Goal: Find specific page/section: Find specific page/section

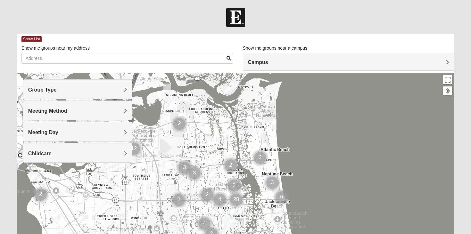
click at [64, 93] on h4 "Group Type" at bounding box center [77, 90] width 99 height 6
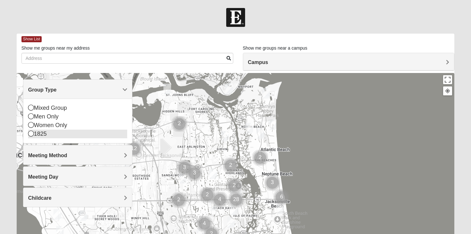
click at [48, 133] on div "1825" at bounding box center [77, 134] width 99 height 9
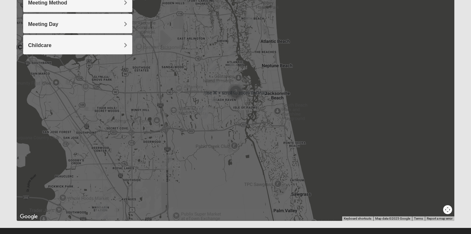
scroll to position [118, 0]
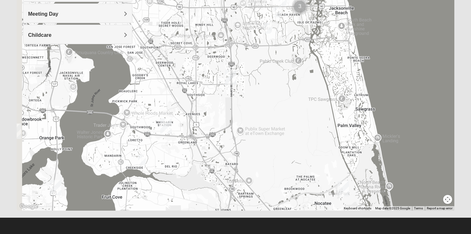
drag, startPoint x: 180, startPoint y: 157, endPoint x: 251, endPoint y: 62, distance: 117.8
click at [251, 62] on div at bounding box center [236, 83] width 438 height 256
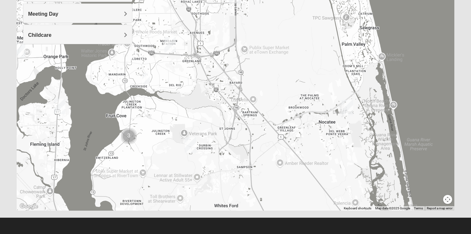
drag, startPoint x: 233, startPoint y: 172, endPoint x: 230, endPoint y: 107, distance: 65.4
click at [230, 107] on div at bounding box center [236, 83] width 438 height 256
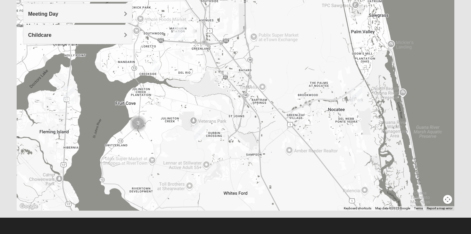
drag, startPoint x: 177, startPoint y: 147, endPoint x: 187, endPoint y: 134, distance: 15.8
click at [187, 134] on div at bounding box center [236, 83] width 438 height 256
click at [201, 132] on img "St. Johns" at bounding box center [200, 132] width 12 height 15
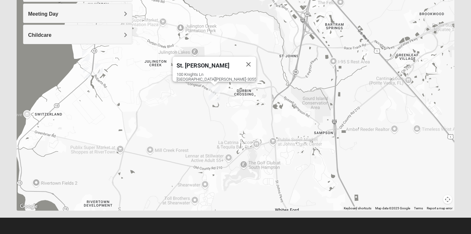
click at [101, 71] on img "1825 Mixed Welch 32259" at bounding box center [99, 69] width 8 height 11
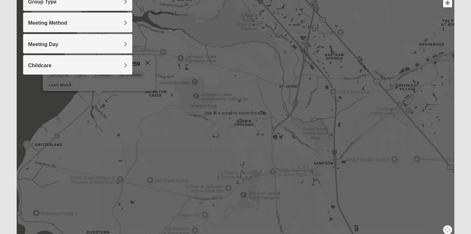
scroll to position [44, 0]
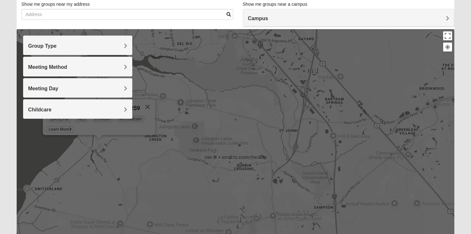
click at [100, 49] on h4 "Group Type" at bounding box center [77, 46] width 99 height 6
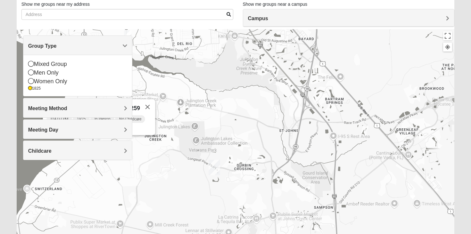
click at [272, 17] on h4 "Campus" at bounding box center [348, 18] width 201 height 6
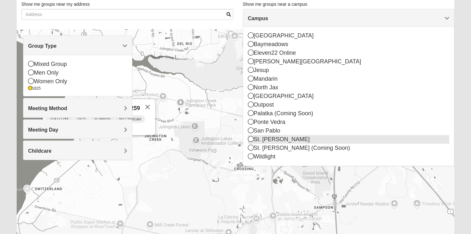
click at [261, 143] on div "St. [PERSON_NAME]" at bounding box center [348, 139] width 201 height 9
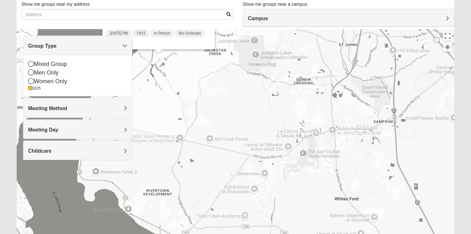
drag, startPoint x: 281, startPoint y: 181, endPoint x: 319, endPoint y: 108, distance: 81.9
click at [319, 108] on div "1825 Mixed [PERSON_NAME] 32259 [DATE] PM 1825 In Person No Childcare Learn More" at bounding box center [236, 157] width 438 height 256
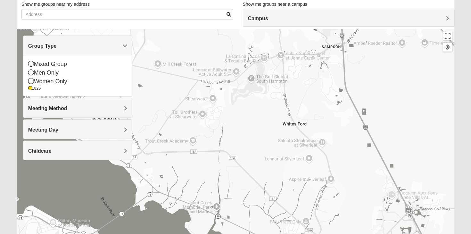
drag, startPoint x: 272, startPoint y: 124, endPoint x: 219, endPoint y: 47, distance: 93.0
click at [219, 47] on div "1825 Mixed [PERSON_NAME] 32259 [DATE] PM 1825 In Person No Childcare Learn More" at bounding box center [236, 157] width 438 height 256
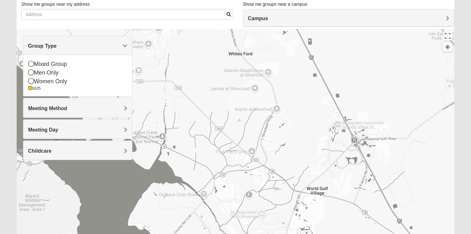
drag, startPoint x: 261, startPoint y: 129, endPoint x: 208, endPoint y: 59, distance: 88.2
click at [208, 59] on div "1825 Mixed [PERSON_NAME] 32259 [DATE] PM 1825 In Person No Childcare Learn More" at bounding box center [236, 157] width 438 height 256
click at [323, 159] on img "1825 Mixed Barfield 32092" at bounding box center [323, 160] width 8 height 11
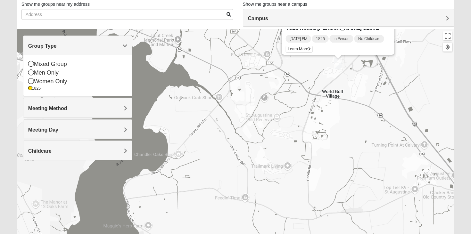
drag, startPoint x: 272, startPoint y: 184, endPoint x: 287, endPoint y: 86, distance: 98.8
click at [287, 86] on div "1825 Mixed [PERSON_NAME] 32092 [DATE] PM 1825 In Person No Childcare Learn More" at bounding box center [236, 157] width 438 height 256
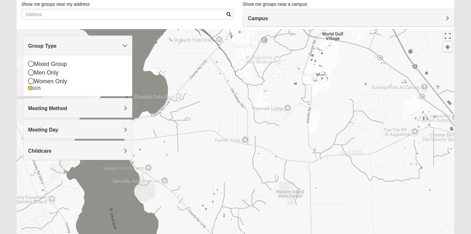
drag, startPoint x: 256, startPoint y: 109, endPoint x: 256, endPoint y: 51, distance: 58.9
click at [256, 51] on div "1825 Mixed [PERSON_NAME] 32092 [DATE] PM 1825 In Person No Childcare Learn More" at bounding box center [236, 157] width 438 height 256
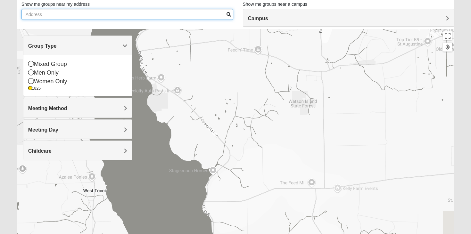
drag, startPoint x: 219, startPoint y: 103, endPoint x: 218, endPoint y: 11, distance: 92.2
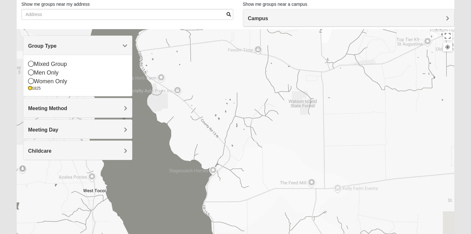
click at [218, 11] on div "Show List Loading Groups Keywords Filter Additional Filters Campus [GEOGRAPHIC_…" at bounding box center [236, 137] width 438 height 295
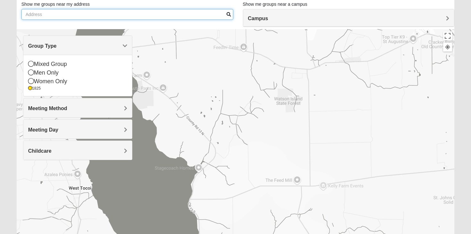
drag, startPoint x: 218, startPoint y: 11, endPoint x: 182, endPoint y: 114, distance: 109.8
click at [182, 114] on div "Show List Loading Groups Keywords Filter Additional Filters Campus [GEOGRAPHIC_…" at bounding box center [236, 137] width 438 height 295
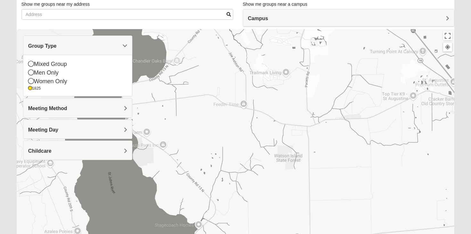
drag, startPoint x: 261, startPoint y: 104, endPoint x: 261, endPoint y: 168, distance: 63.7
click at [261, 168] on div "1825 Mixed [PERSON_NAME] 32092 [DATE] PM 1825 In Person No Childcare Learn More" at bounding box center [236, 157] width 438 height 256
